Goal: Task Accomplishment & Management: Manage account settings

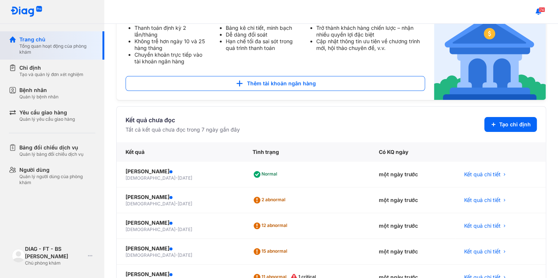
scroll to position [72, 0]
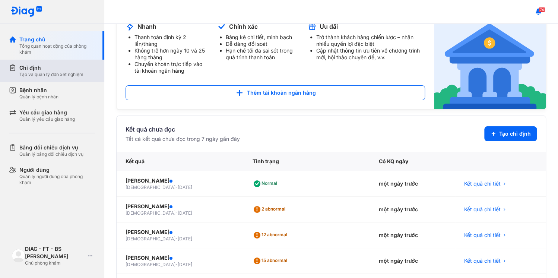
click at [48, 72] on div "Tạo và quản lý đơn xét nghiệm" at bounding box center [51, 75] width 64 height 6
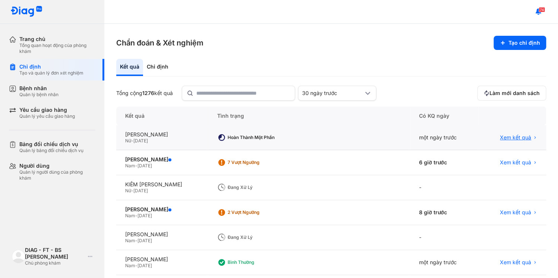
click at [529, 134] on span "Xem kết quả" at bounding box center [515, 137] width 31 height 7
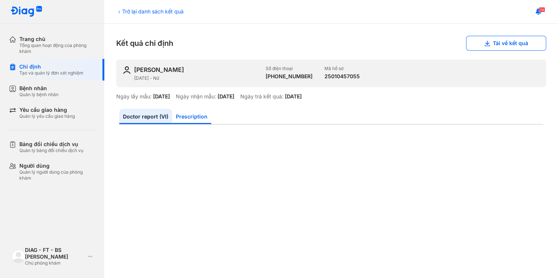
click at [185, 109] on link "Prescription" at bounding box center [191, 116] width 39 height 15
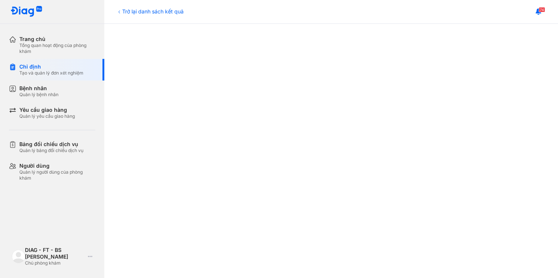
scroll to position [30, 0]
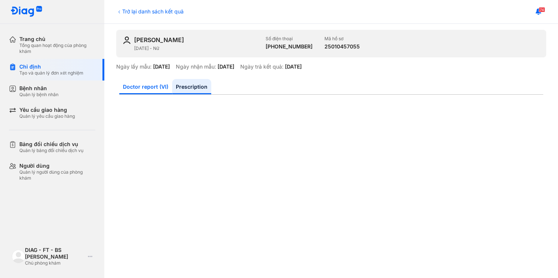
click at [140, 79] on link "Doctor report (VI)" at bounding box center [145, 86] width 53 height 15
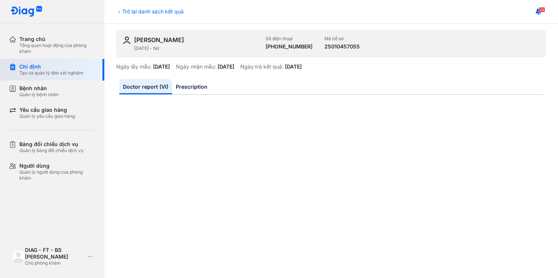
click at [41, 63] on div "Chỉ định" at bounding box center [51, 66] width 64 height 7
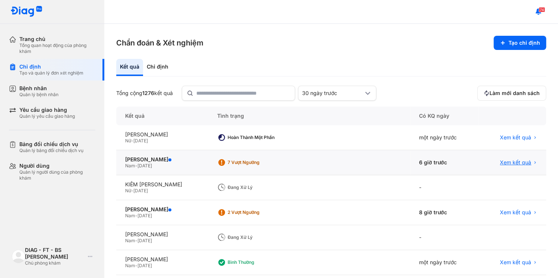
click at [523, 159] on span "Xem kết quả" at bounding box center [515, 162] width 31 height 7
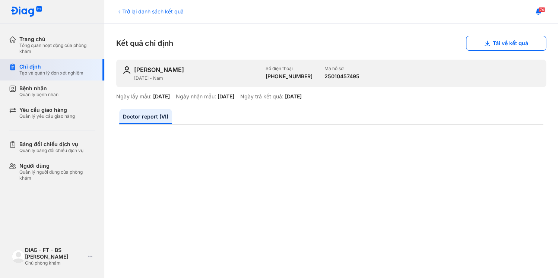
click at [34, 63] on div "Chỉ định" at bounding box center [51, 66] width 64 height 7
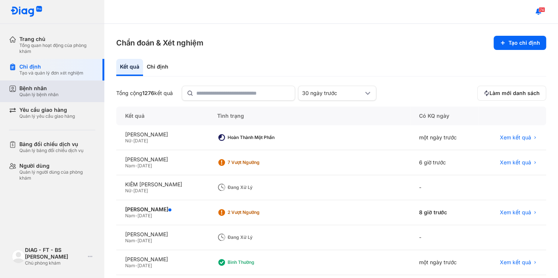
click at [53, 85] on div "Bệnh nhân Quản lý bệnh nhân" at bounding box center [57, 91] width 76 height 13
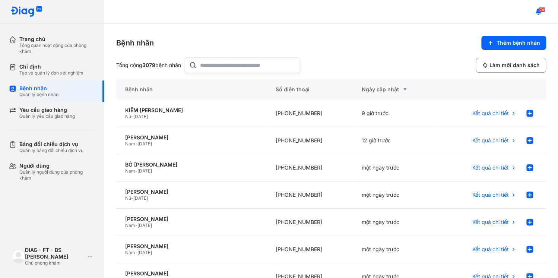
click at [200, 58] on input "text" at bounding box center [247, 65] width 95 height 15
type input "********"
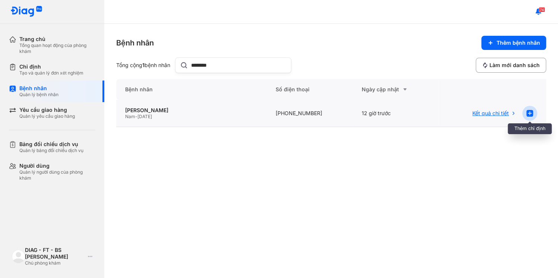
click at [534, 109] on icon at bounding box center [529, 113] width 9 height 9
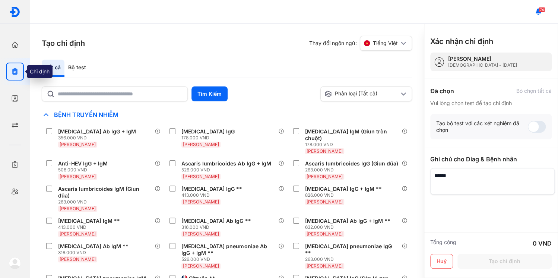
click at [18, 68] on icon "button" at bounding box center [14, 71] width 7 height 7
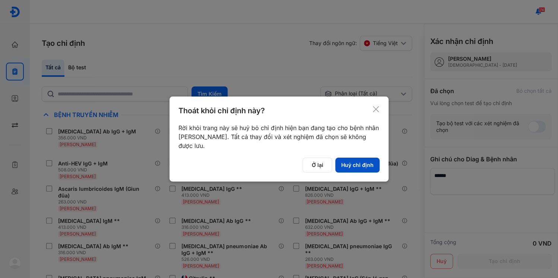
click at [356, 158] on button "Huỷ chỉ định" at bounding box center [357, 165] width 44 height 15
